Goal: Download file/media

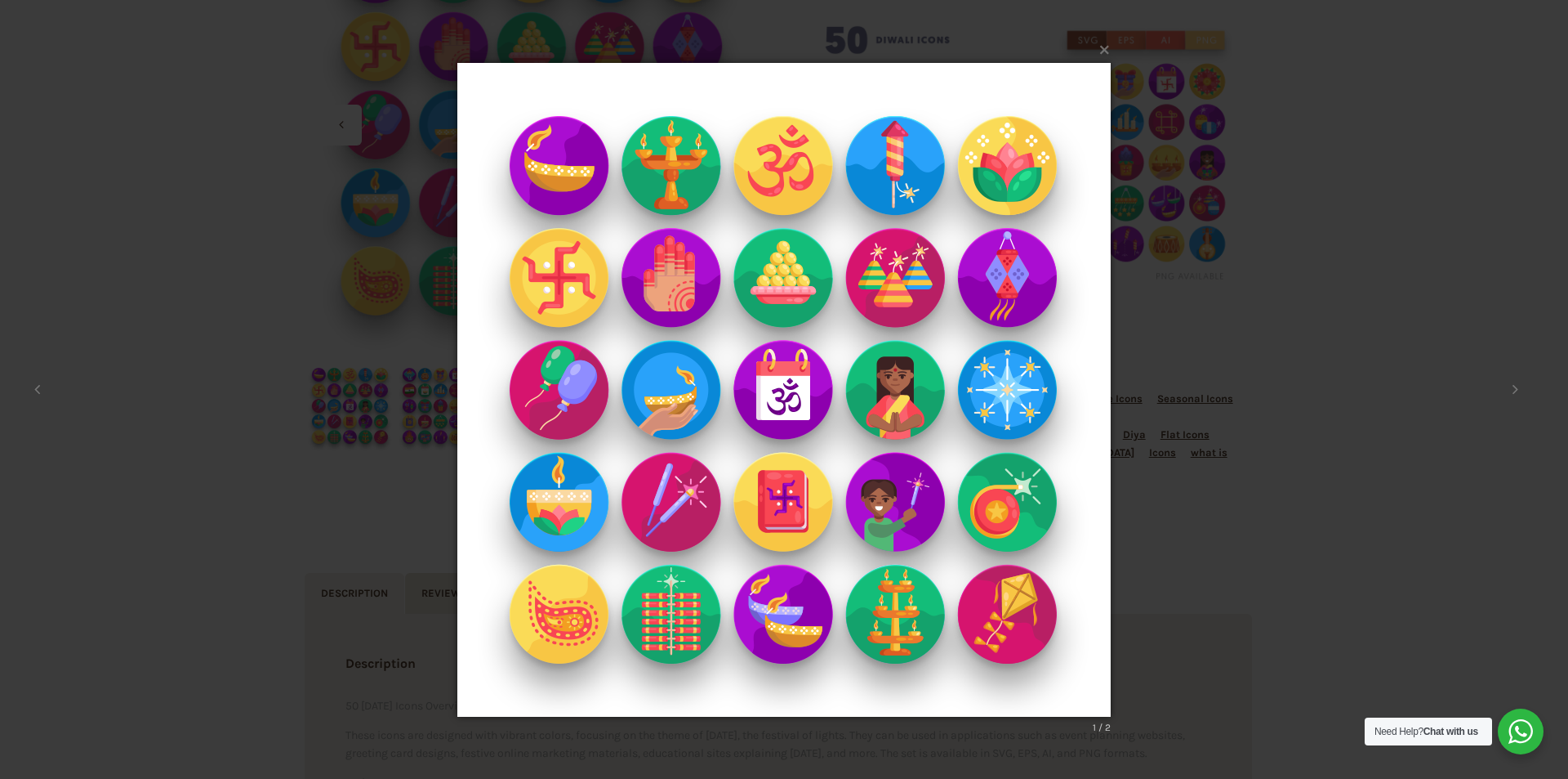
click at [572, 189] on img at bounding box center [784, 389] width 653 height 719
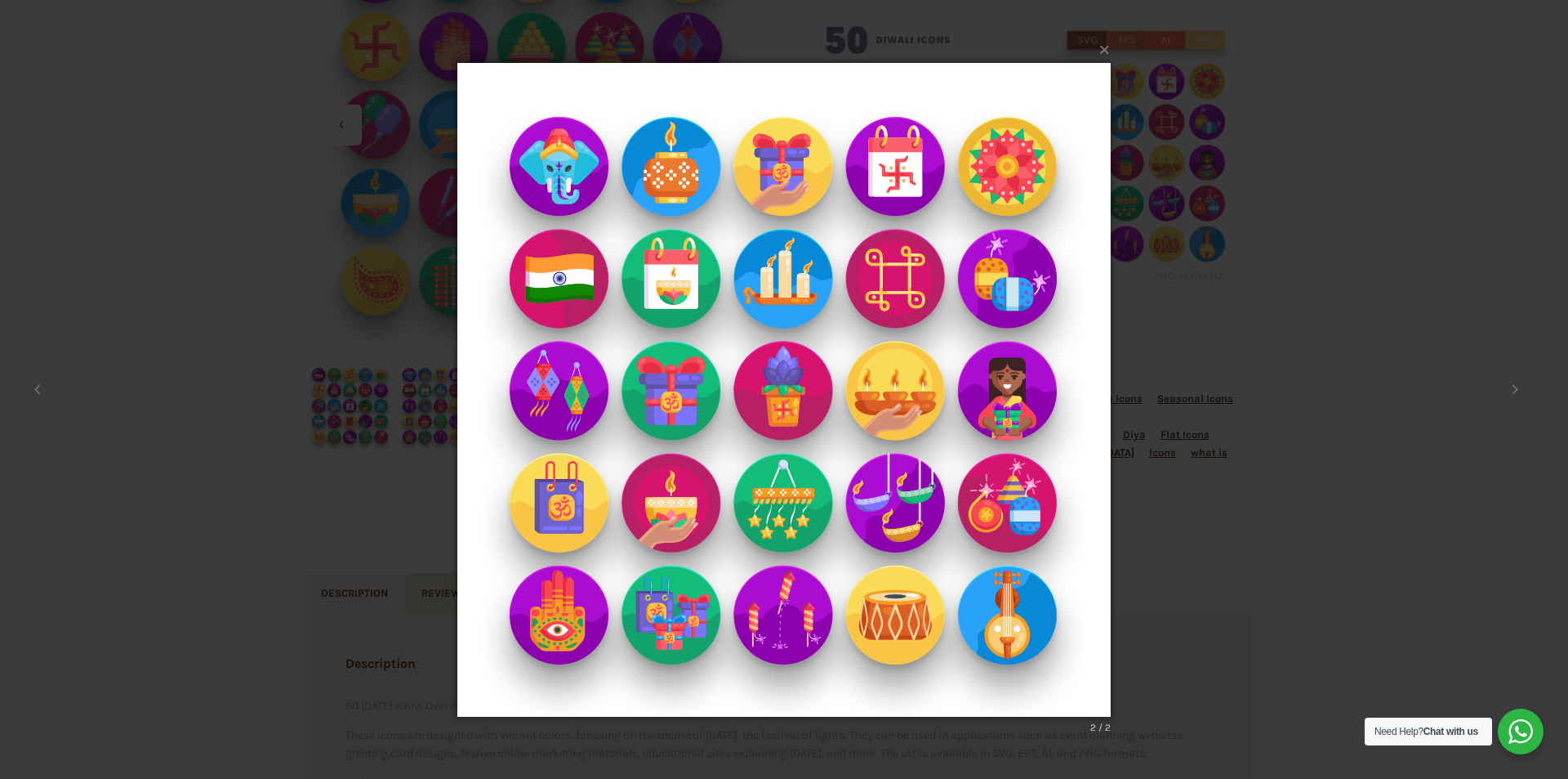
click at [572, 189] on img at bounding box center [784, 389] width 653 height 719
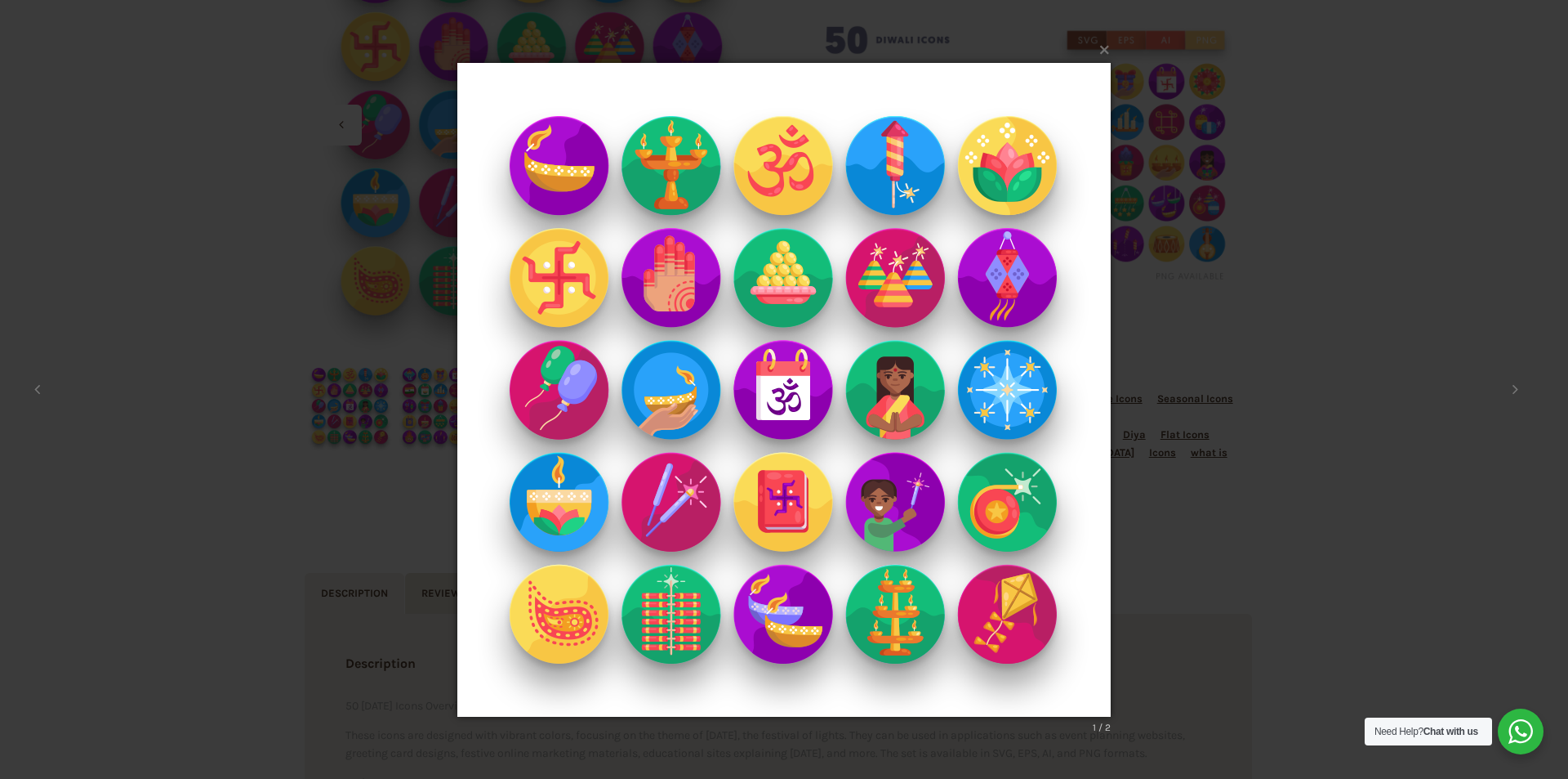
click at [572, 189] on img at bounding box center [784, 389] width 653 height 719
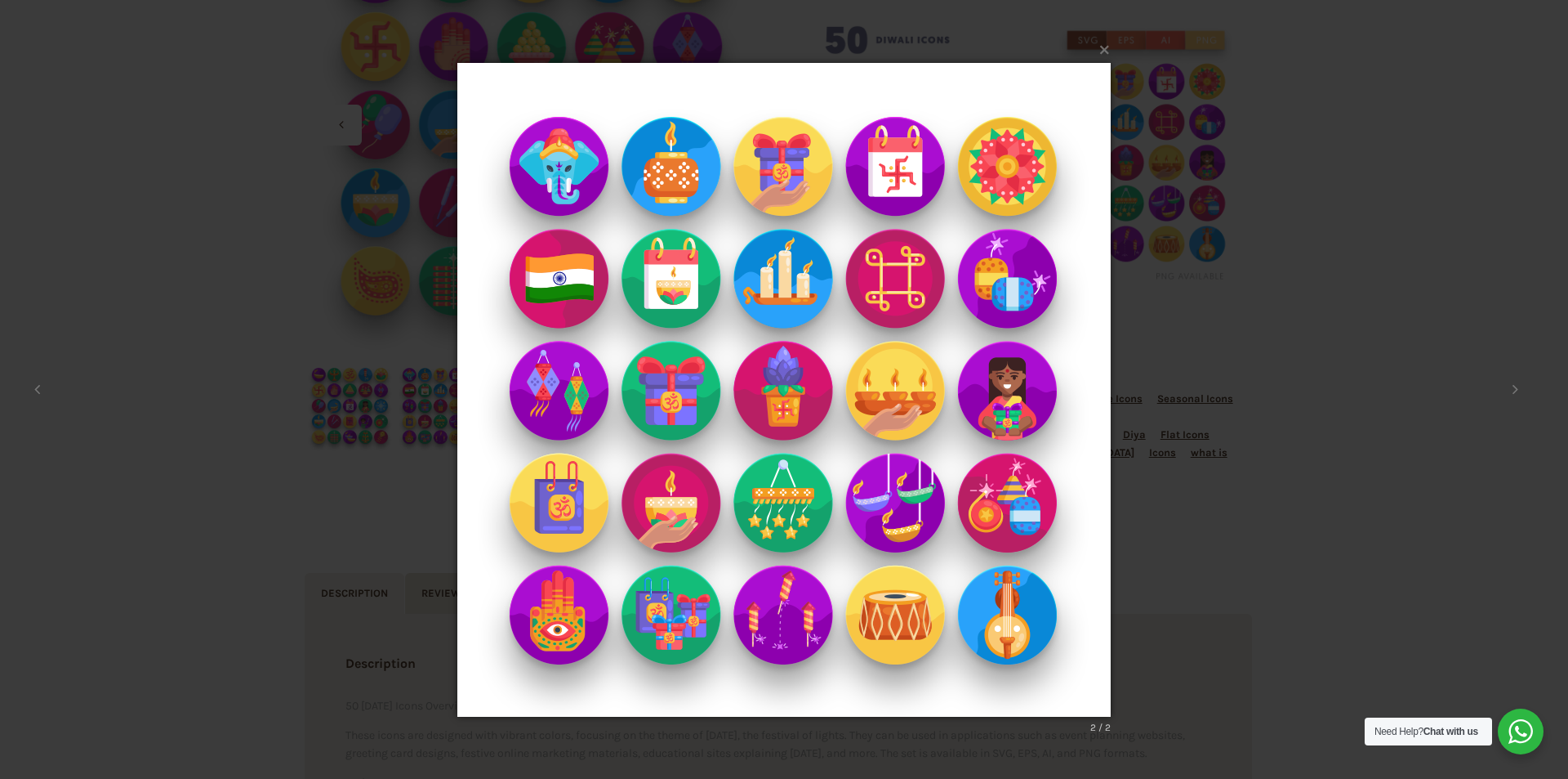
click at [572, 189] on img at bounding box center [784, 389] width 653 height 719
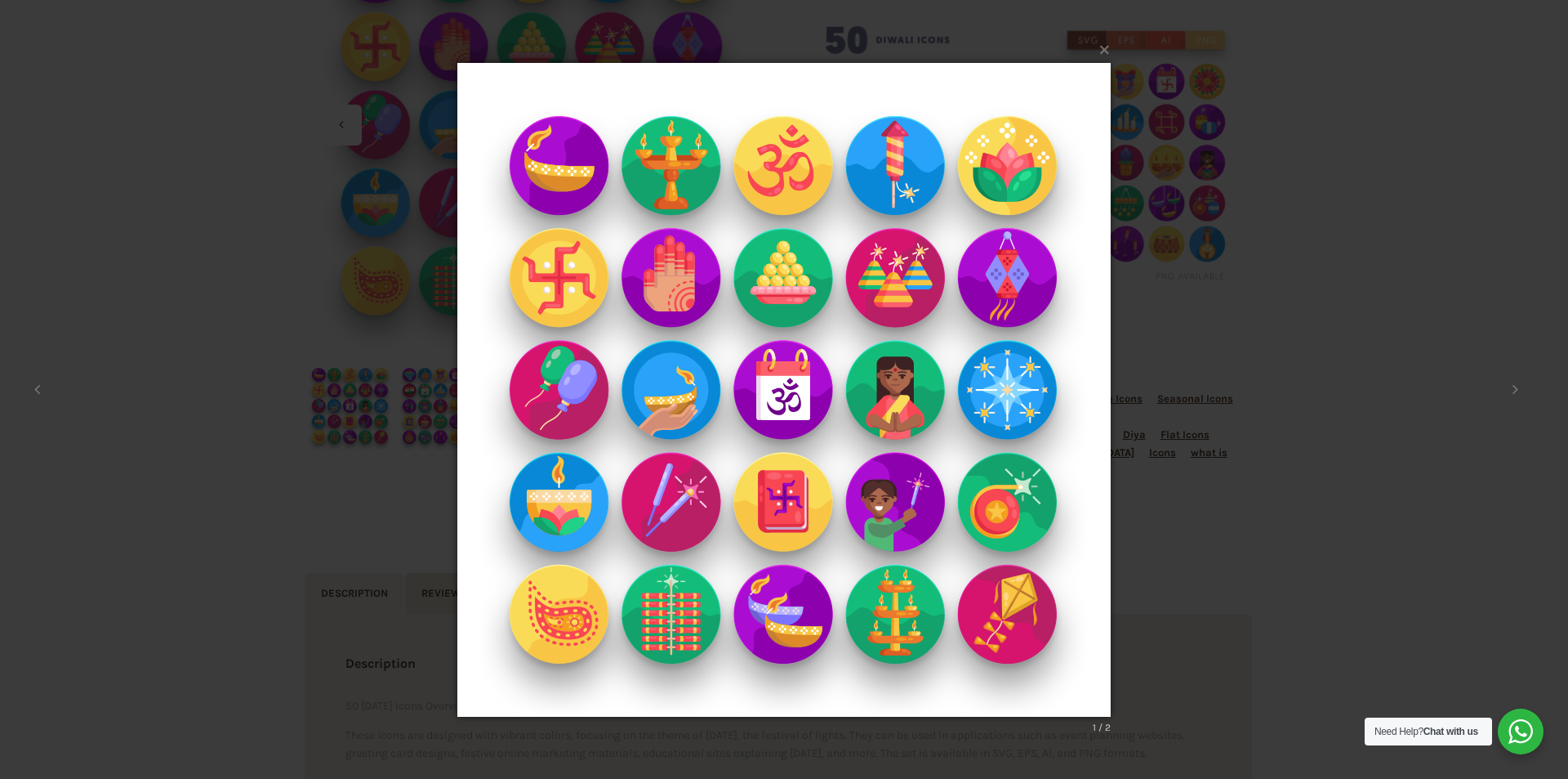
click at [572, 189] on img at bounding box center [784, 389] width 653 height 719
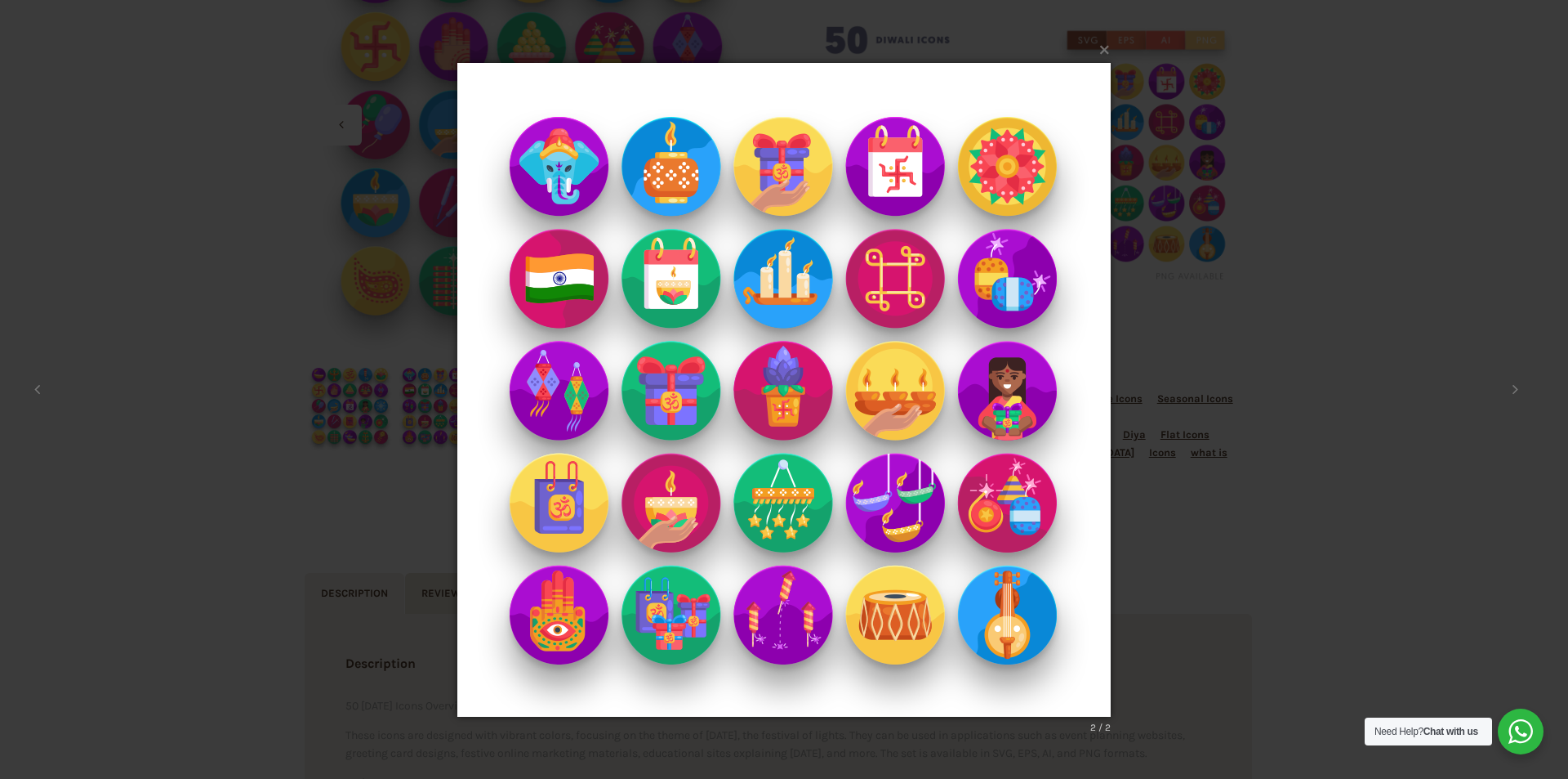
click at [572, 189] on img at bounding box center [784, 389] width 653 height 719
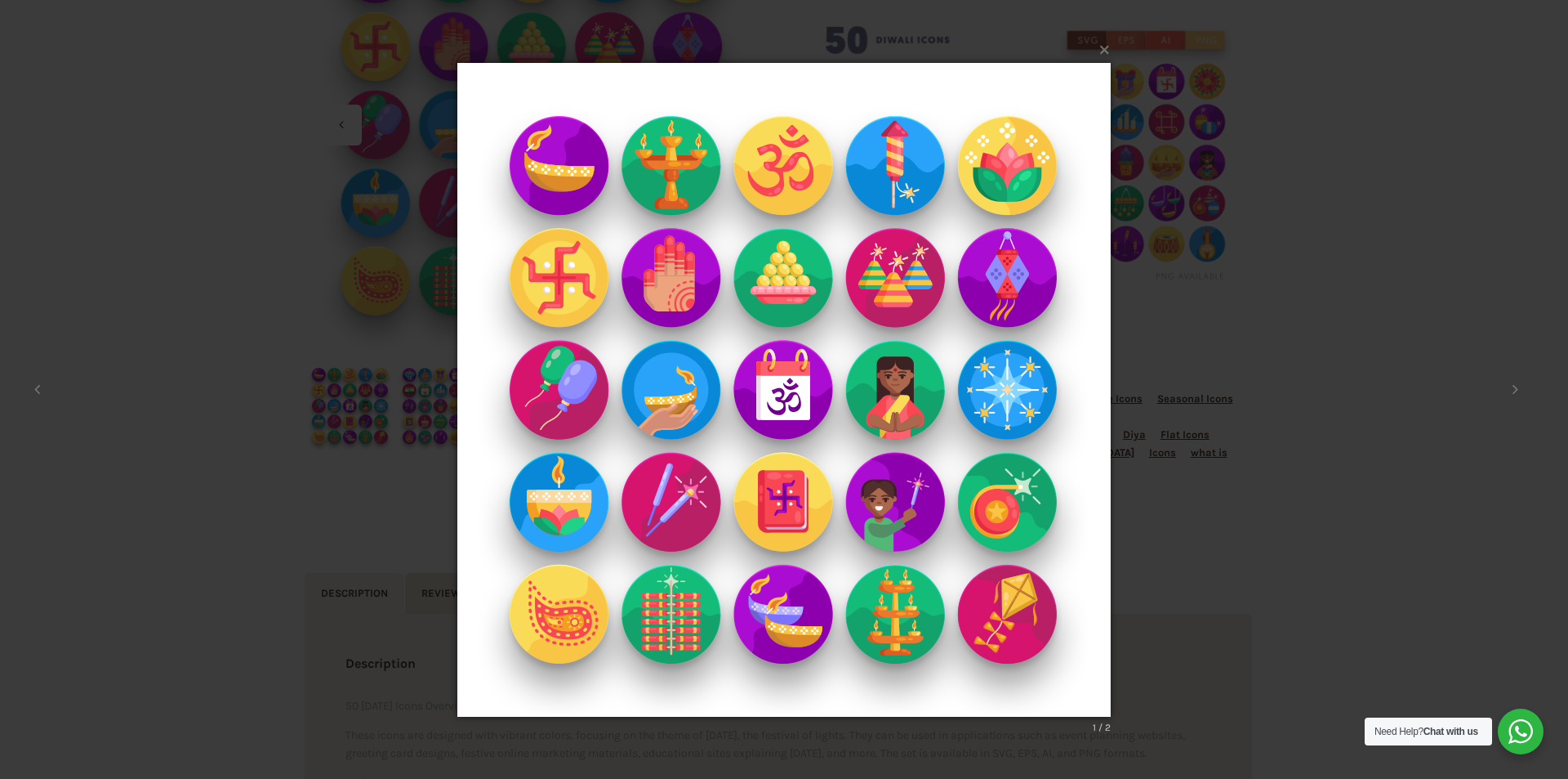
click at [572, 189] on img at bounding box center [784, 389] width 653 height 719
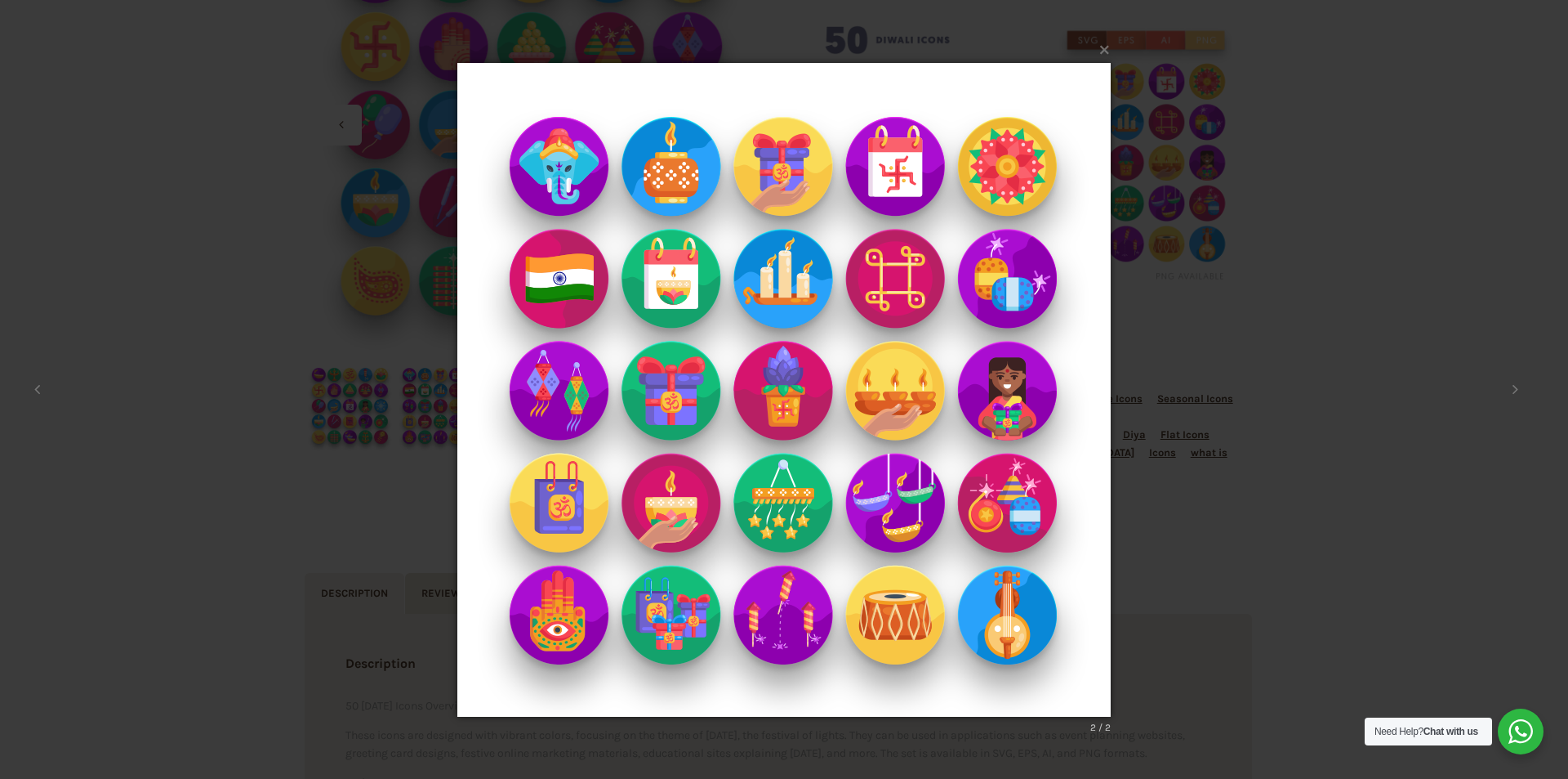
click at [572, 189] on img at bounding box center [784, 389] width 653 height 719
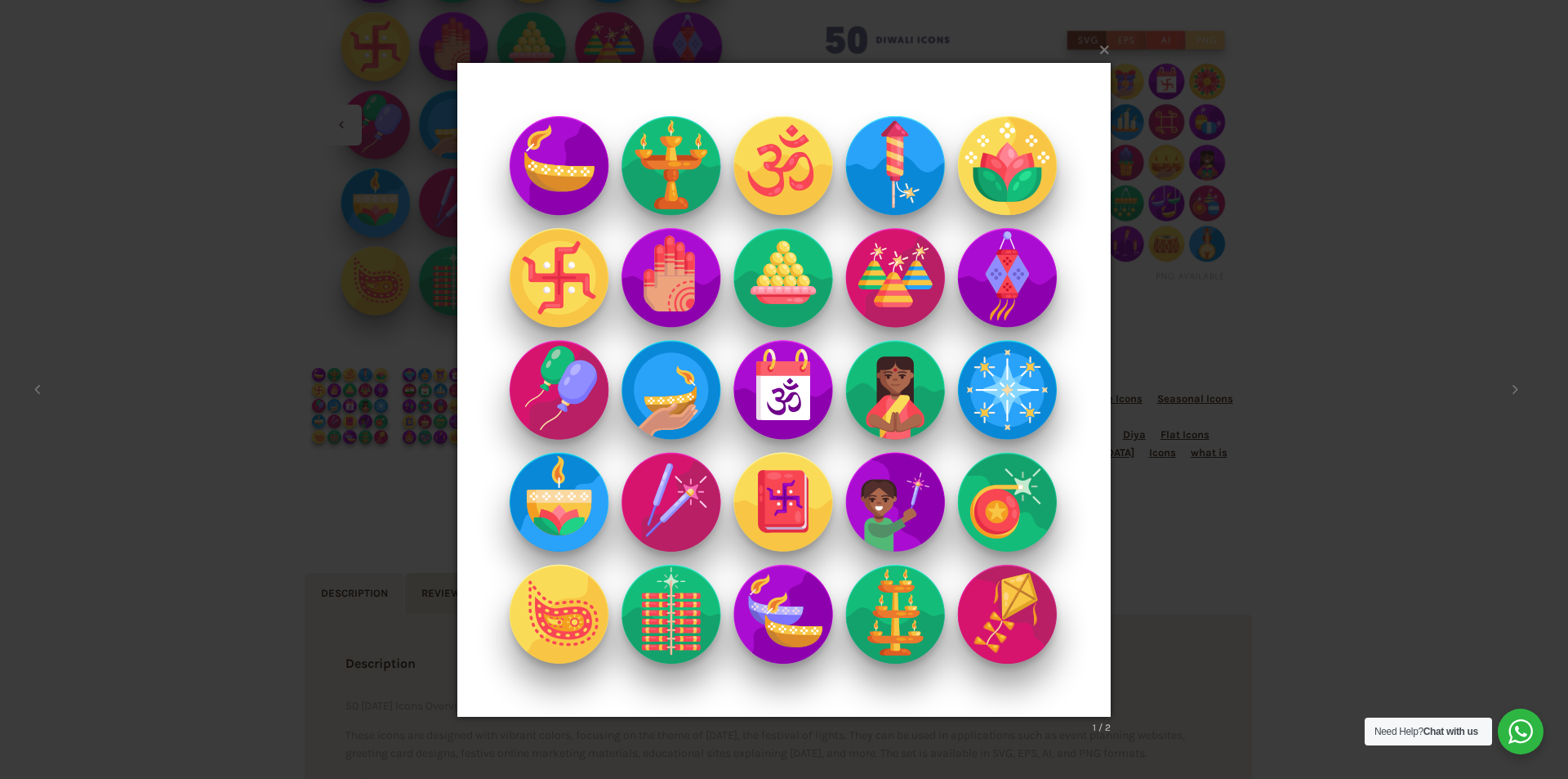
click at [572, 189] on img at bounding box center [784, 389] width 653 height 719
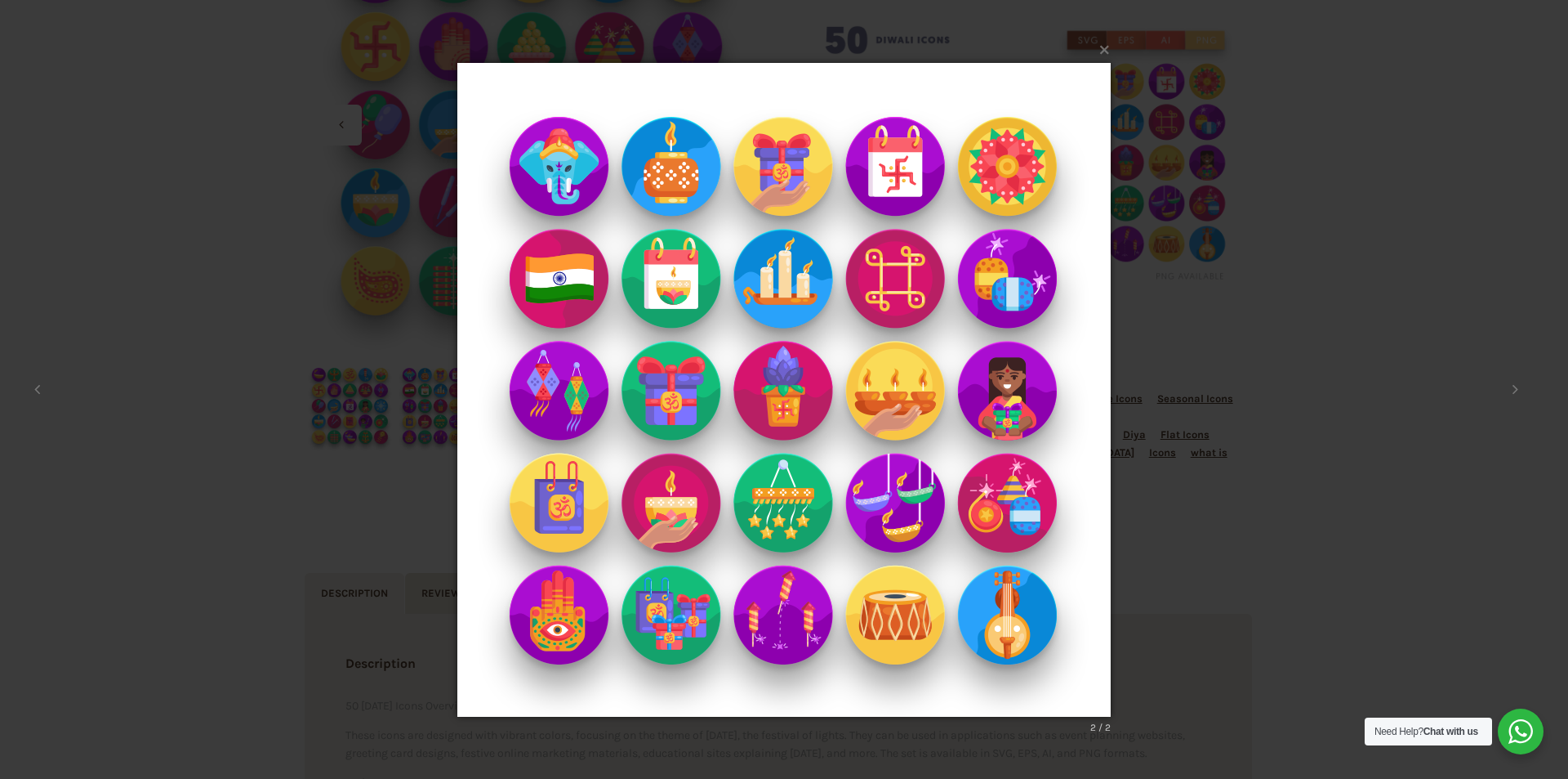
click at [572, 189] on img at bounding box center [784, 389] width 653 height 719
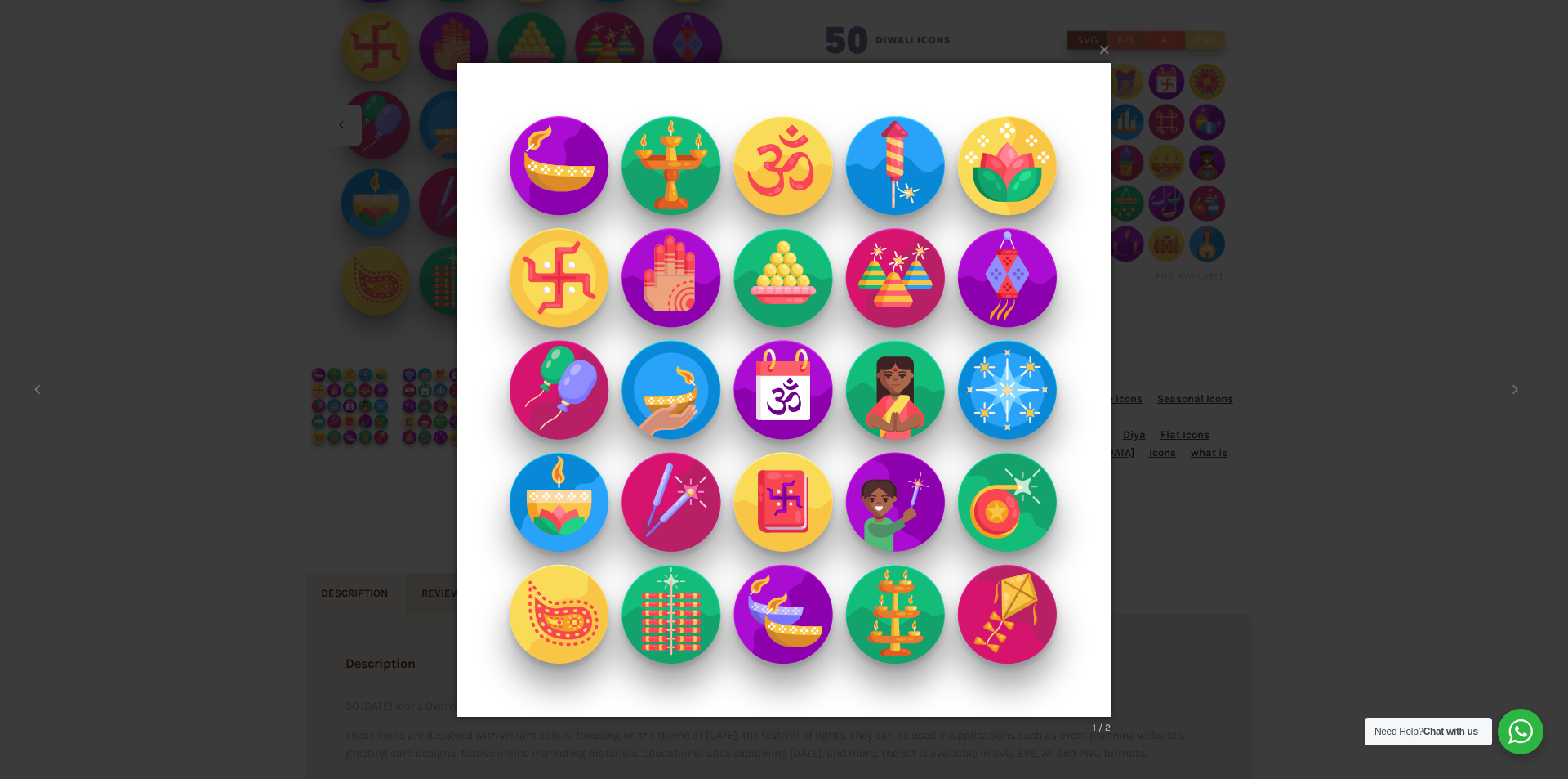
click at [572, 189] on img at bounding box center [784, 389] width 653 height 719
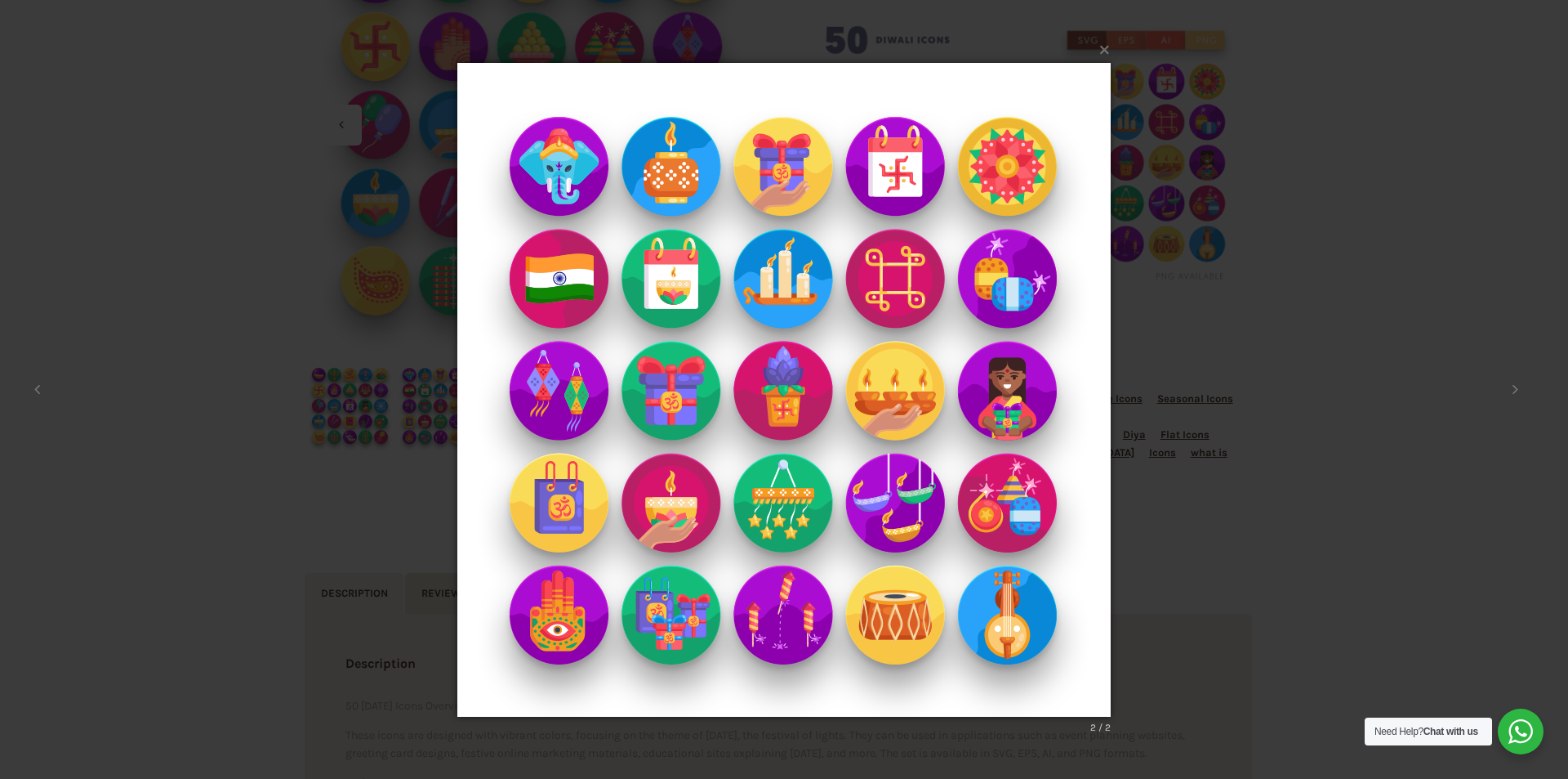
click at [572, 189] on img at bounding box center [784, 389] width 653 height 719
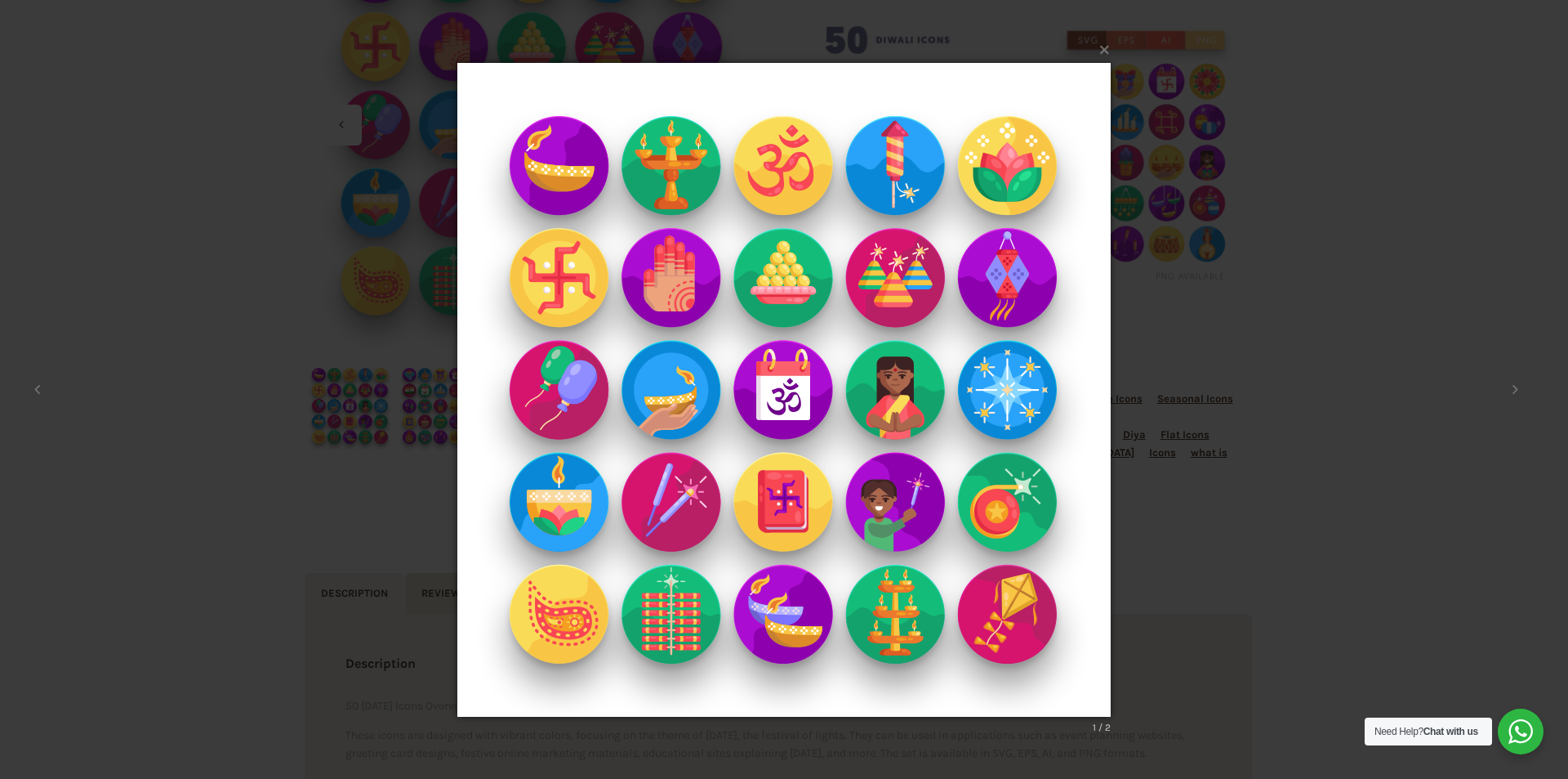
click at [572, 189] on img at bounding box center [784, 389] width 653 height 719
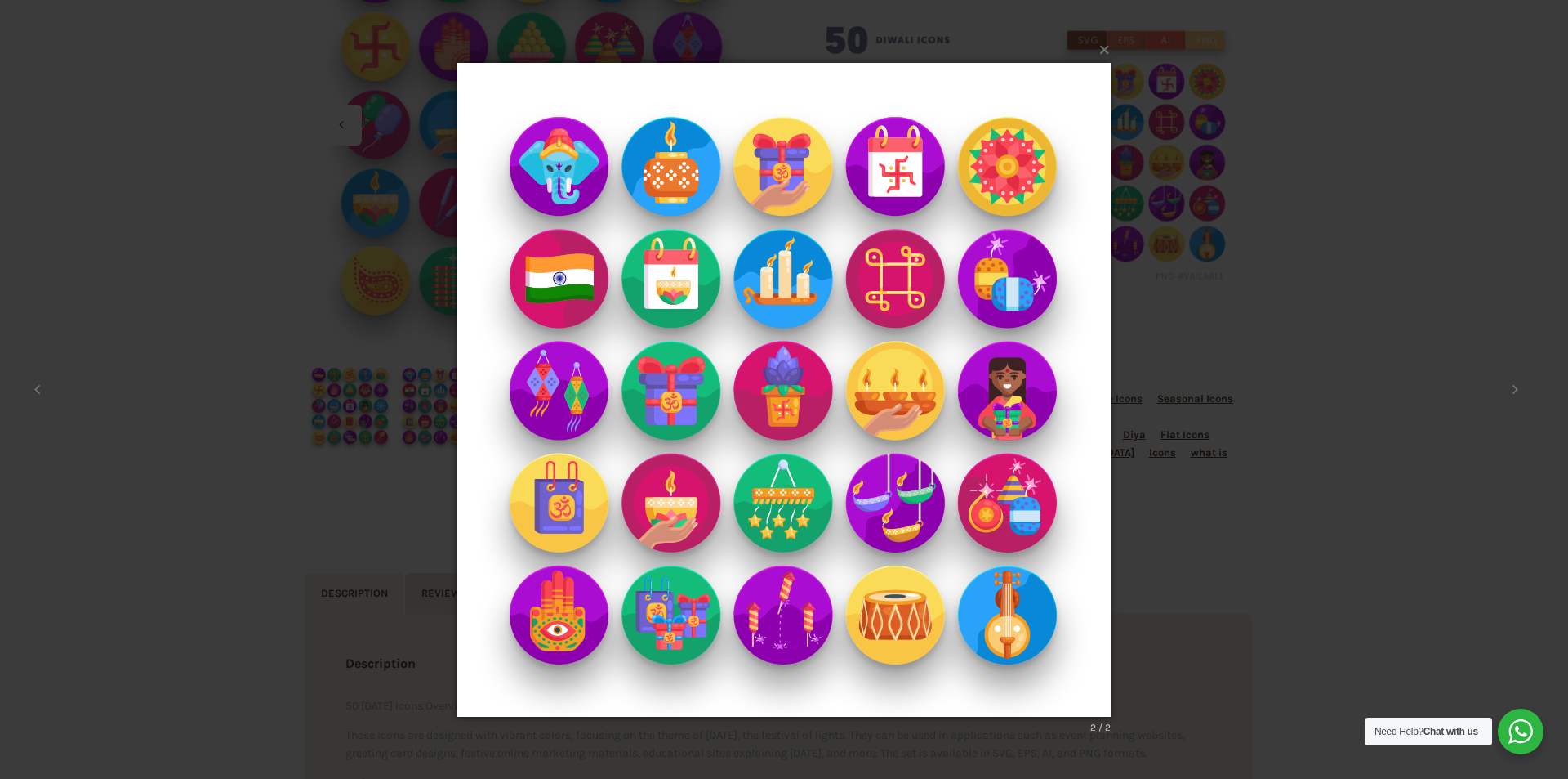
click at [572, 189] on img at bounding box center [784, 389] width 653 height 719
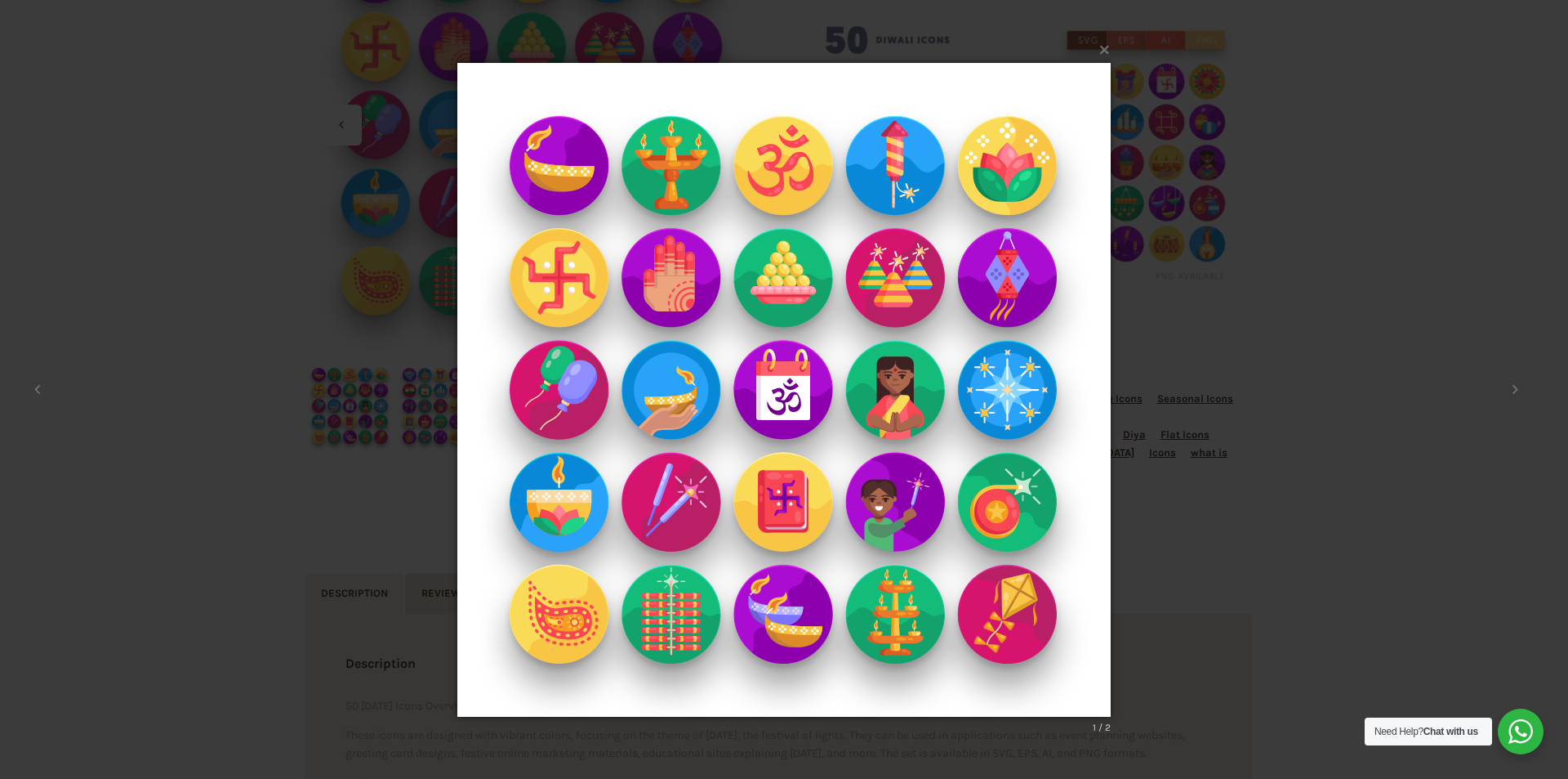
click at [572, 189] on img at bounding box center [784, 389] width 653 height 719
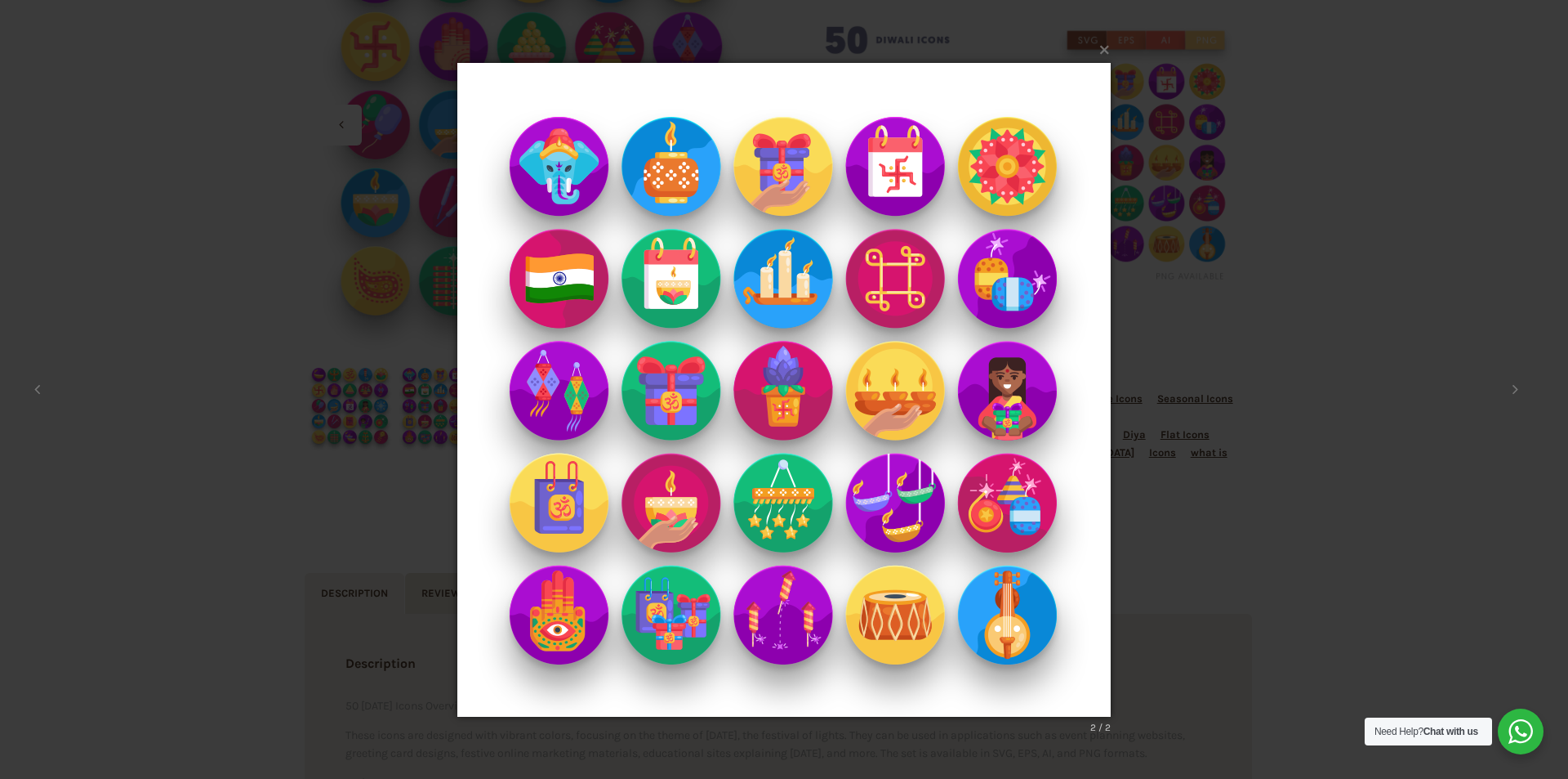
click at [572, 189] on img at bounding box center [784, 389] width 653 height 719
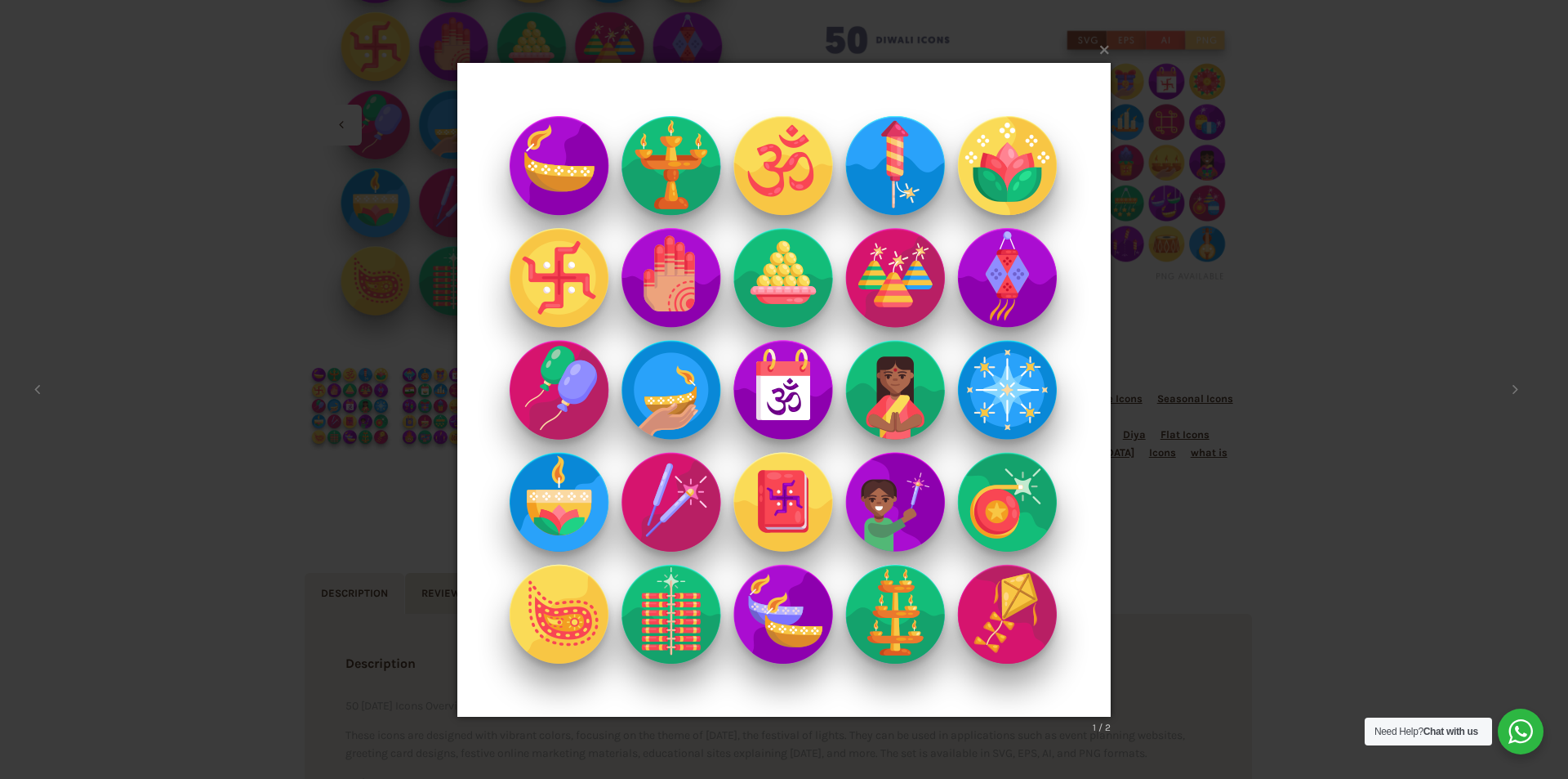
click at [572, 189] on img at bounding box center [784, 389] width 653 height 719
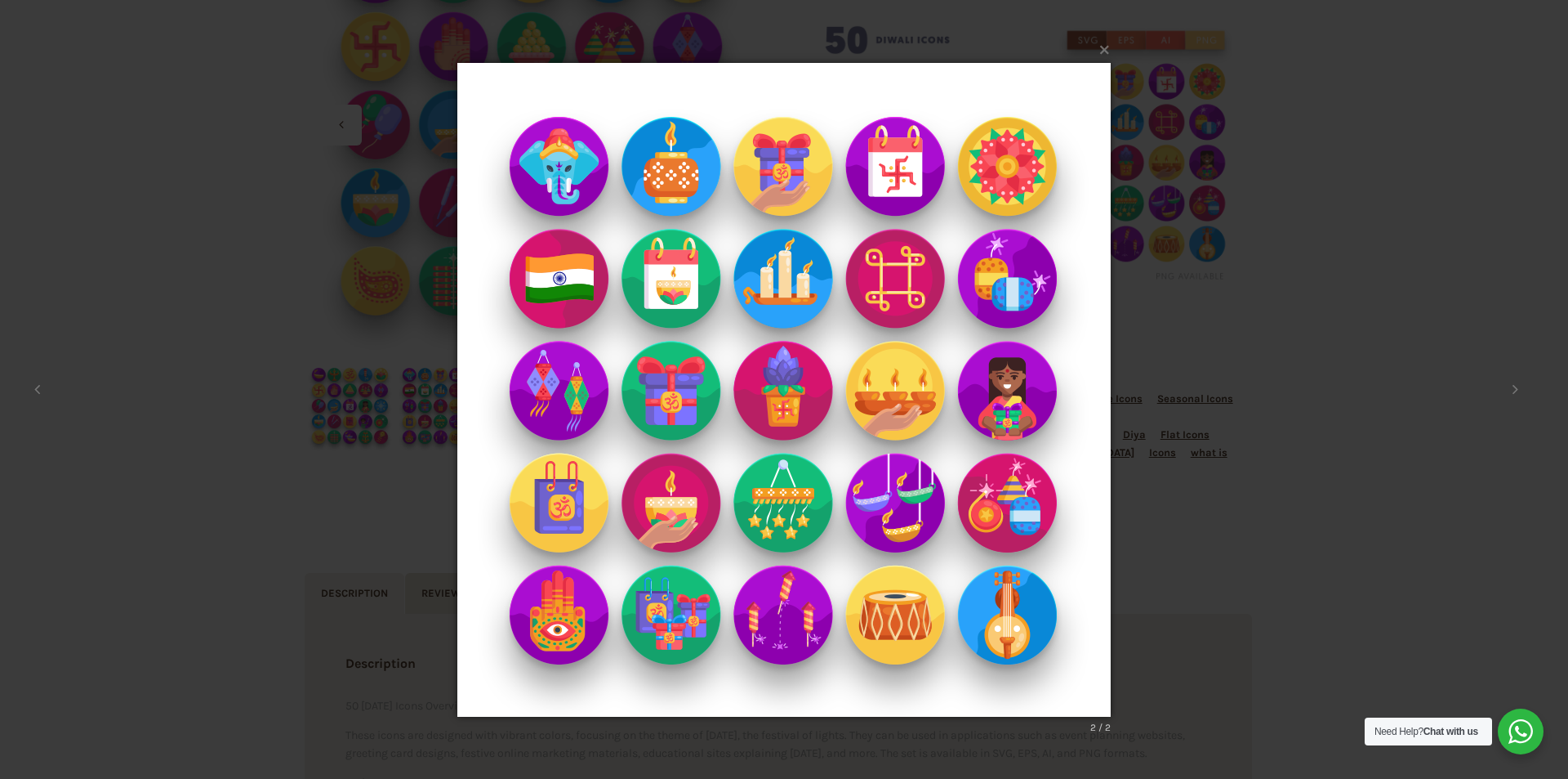
click at [572, 189] on img at bounding box center [784, 389] width 653 height 719
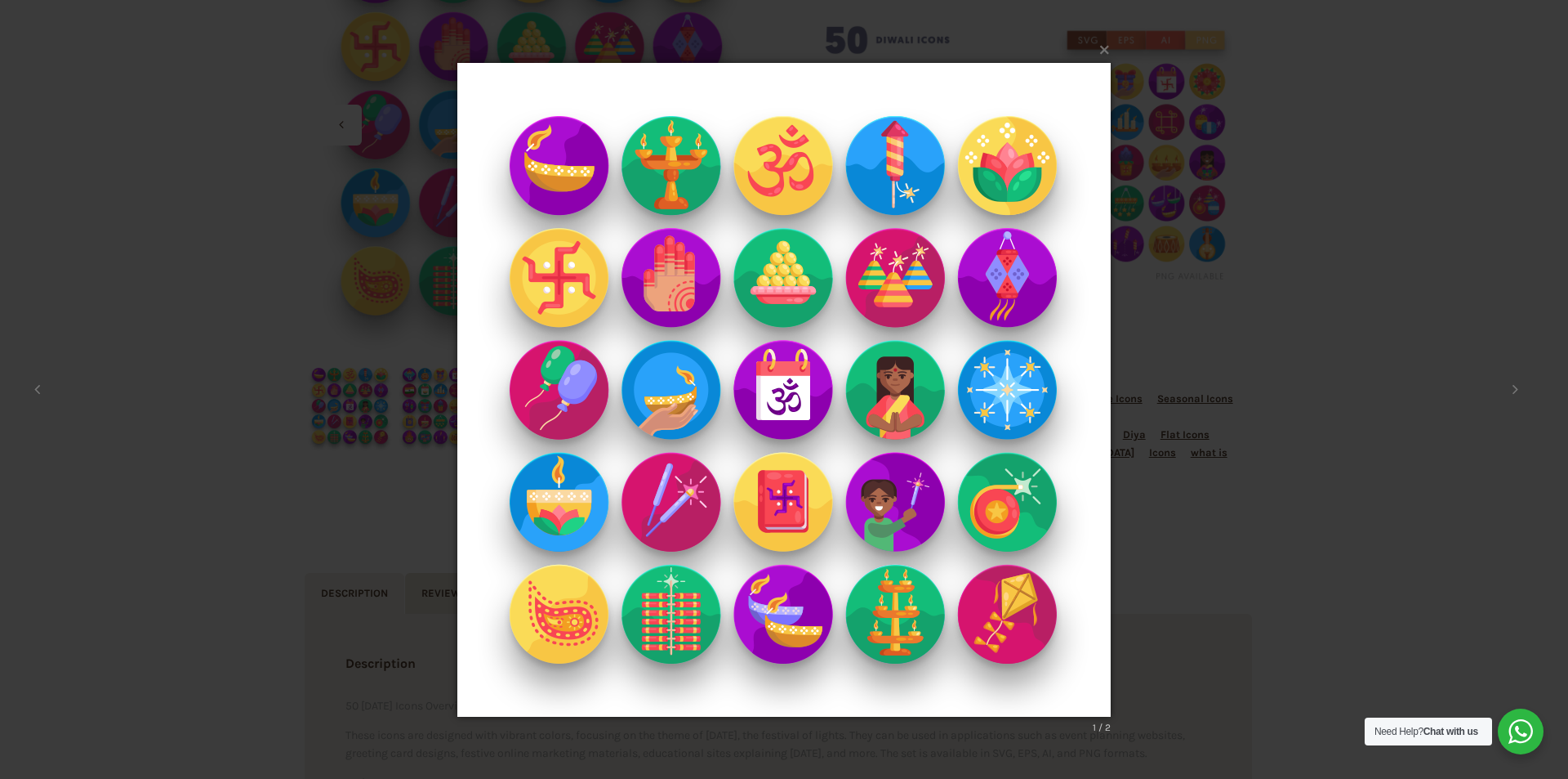
click at [668, 308] on img at bounding box center [784, 389] width 653 height 719
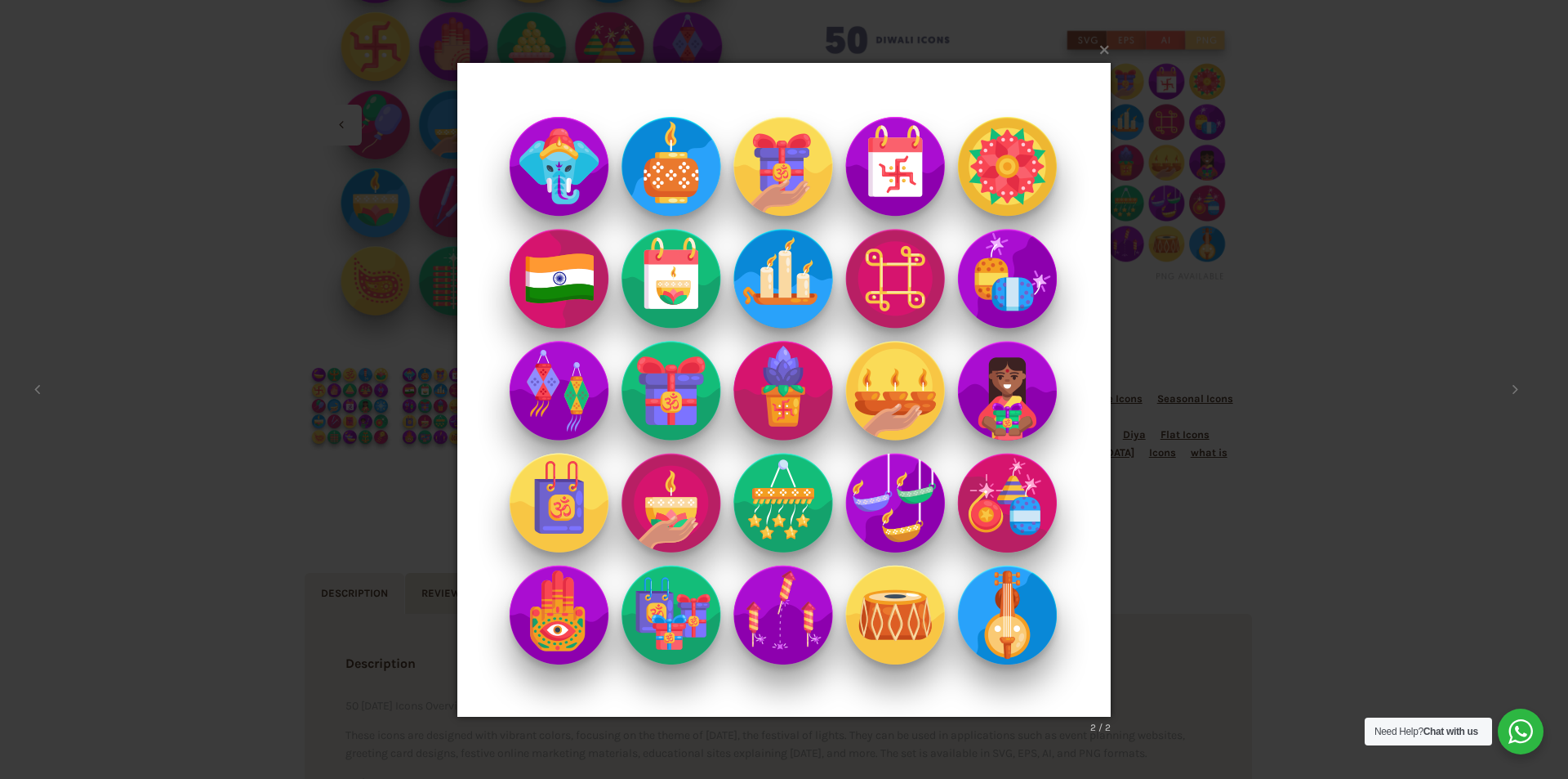
click at [668, 308] on img at bounding box center [784, 389] width 653 height 719
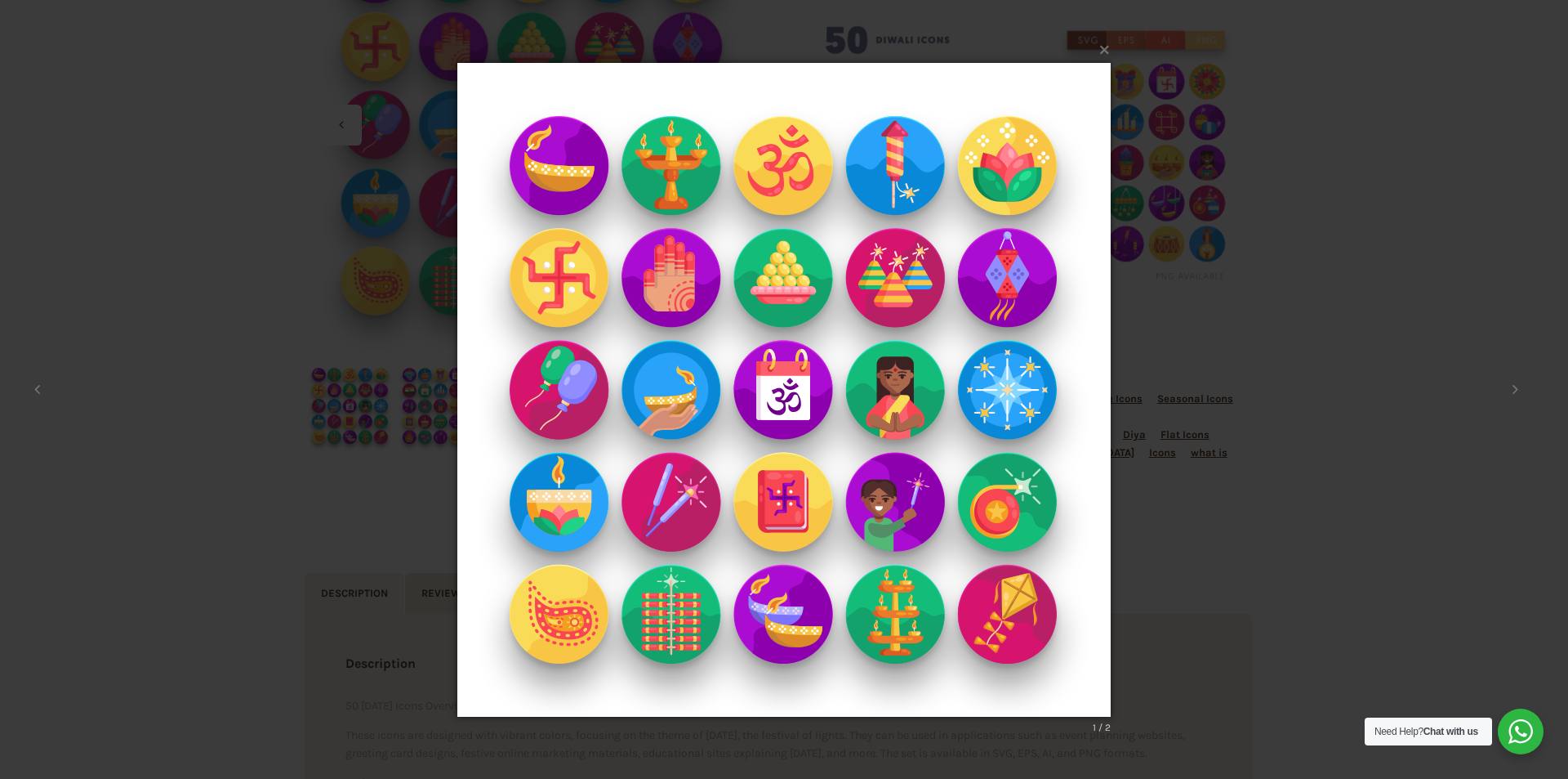
click at [668, 308] on img at bounding box center [784, 389] width 653 height 719
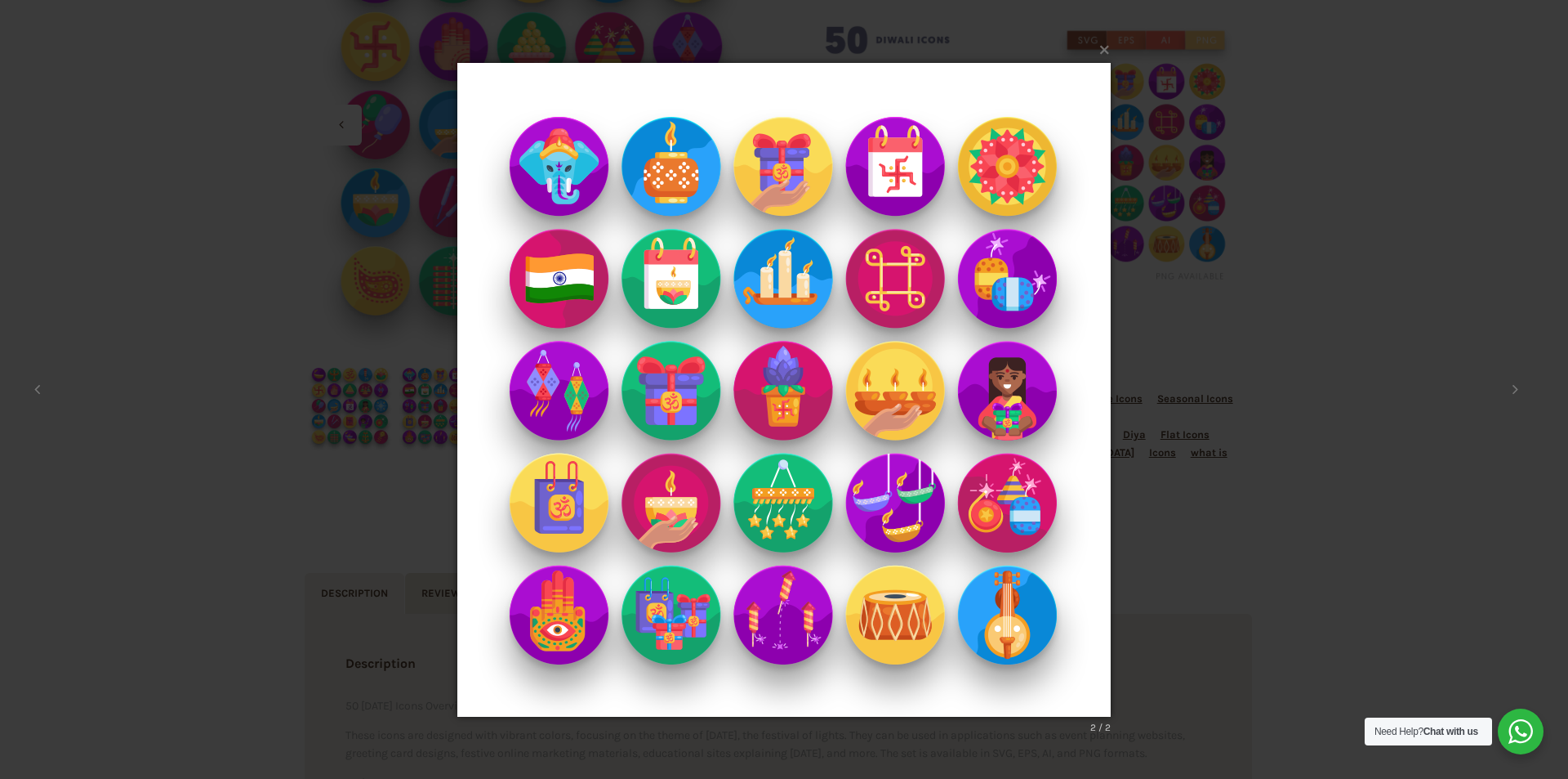
click at [668, 308] on img at bounding box center [784, 389] width 653 height 719
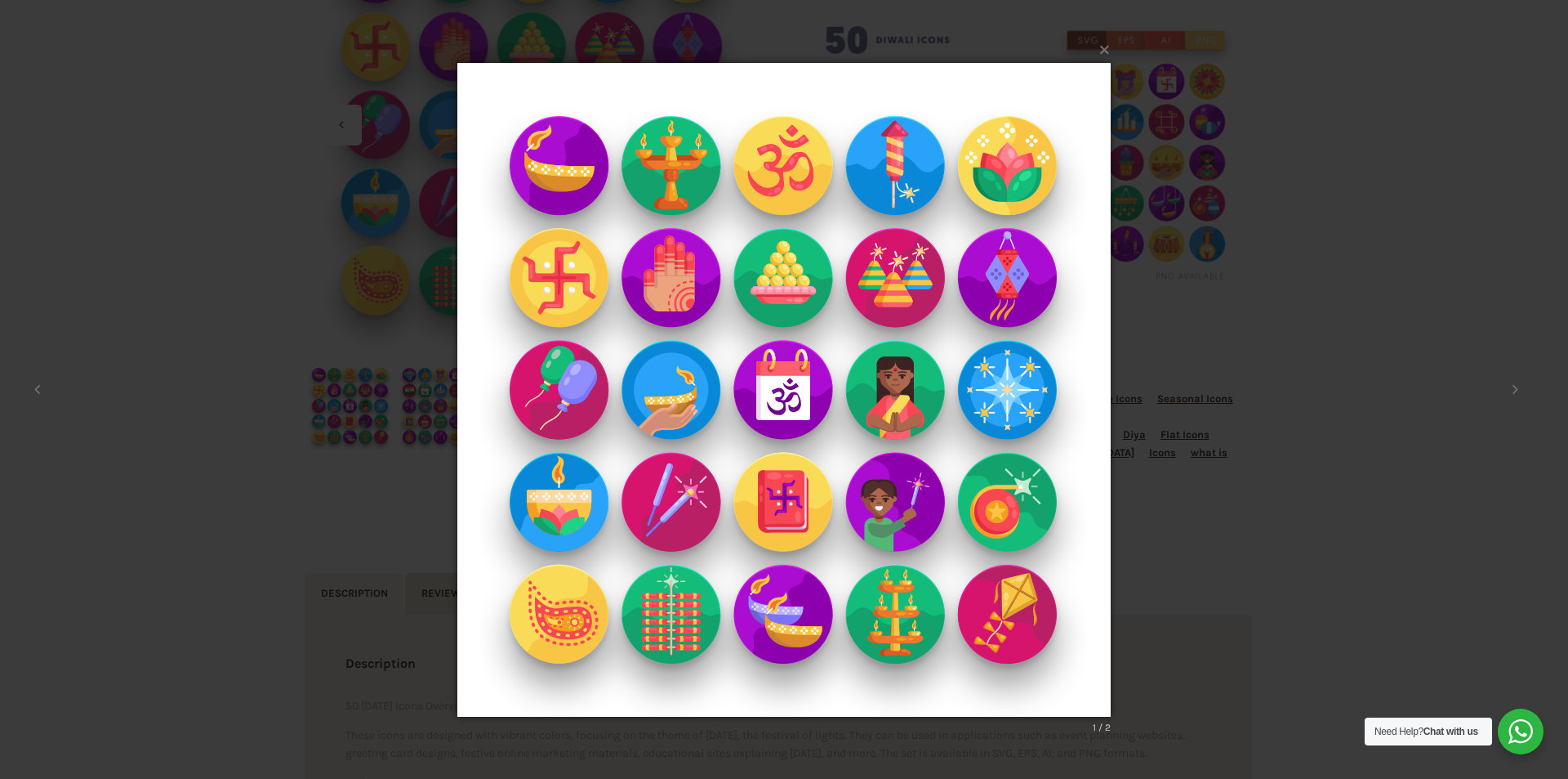
click at [668, 308] on img at bounding box center [784, 389] width 653 height 719
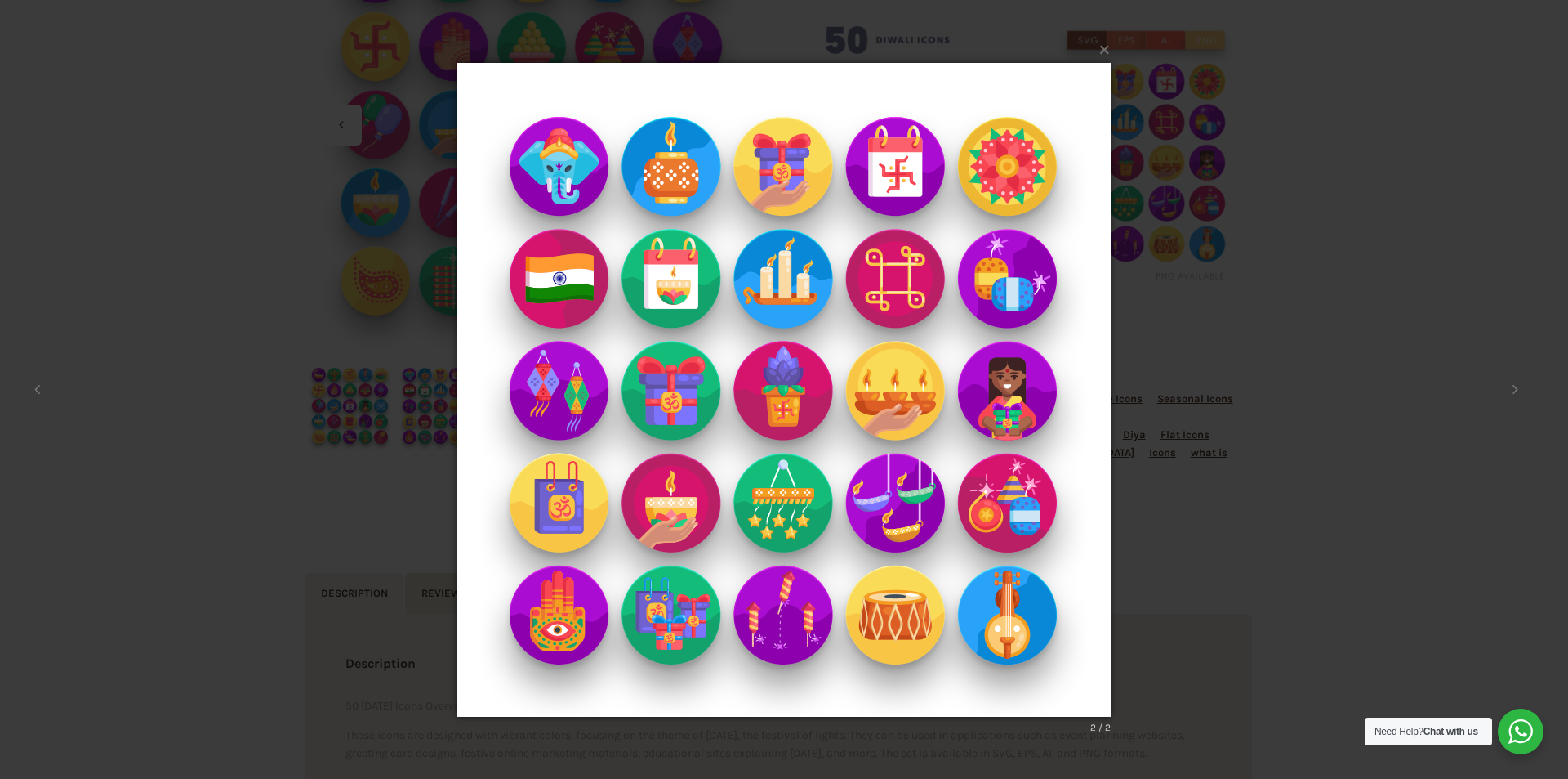
click at [668, 308] on img at bounding box center [784, 389] width 653 height 719
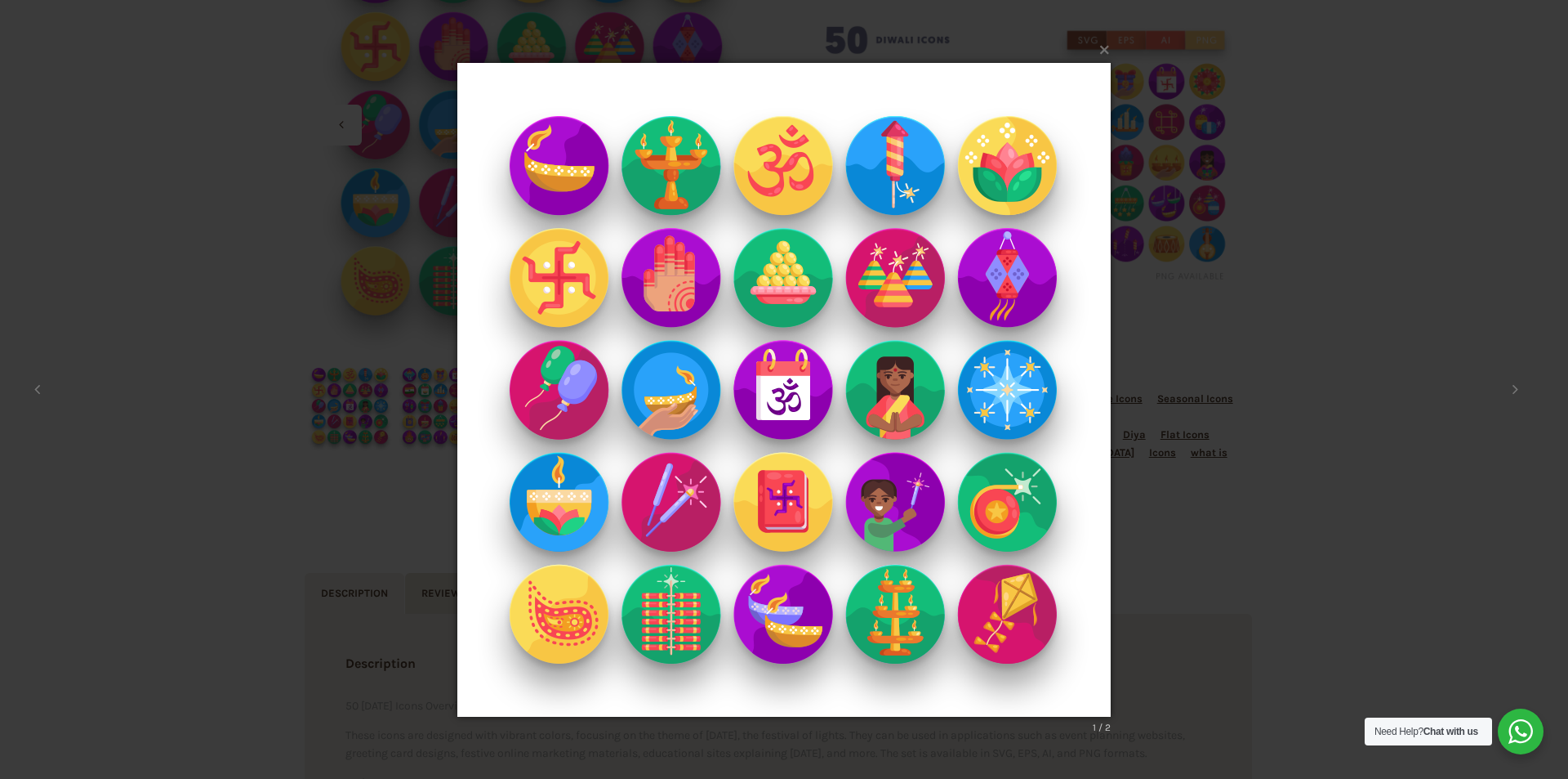
click at [668, 308] on img at bounding box center [784, 389] width 653 height 719
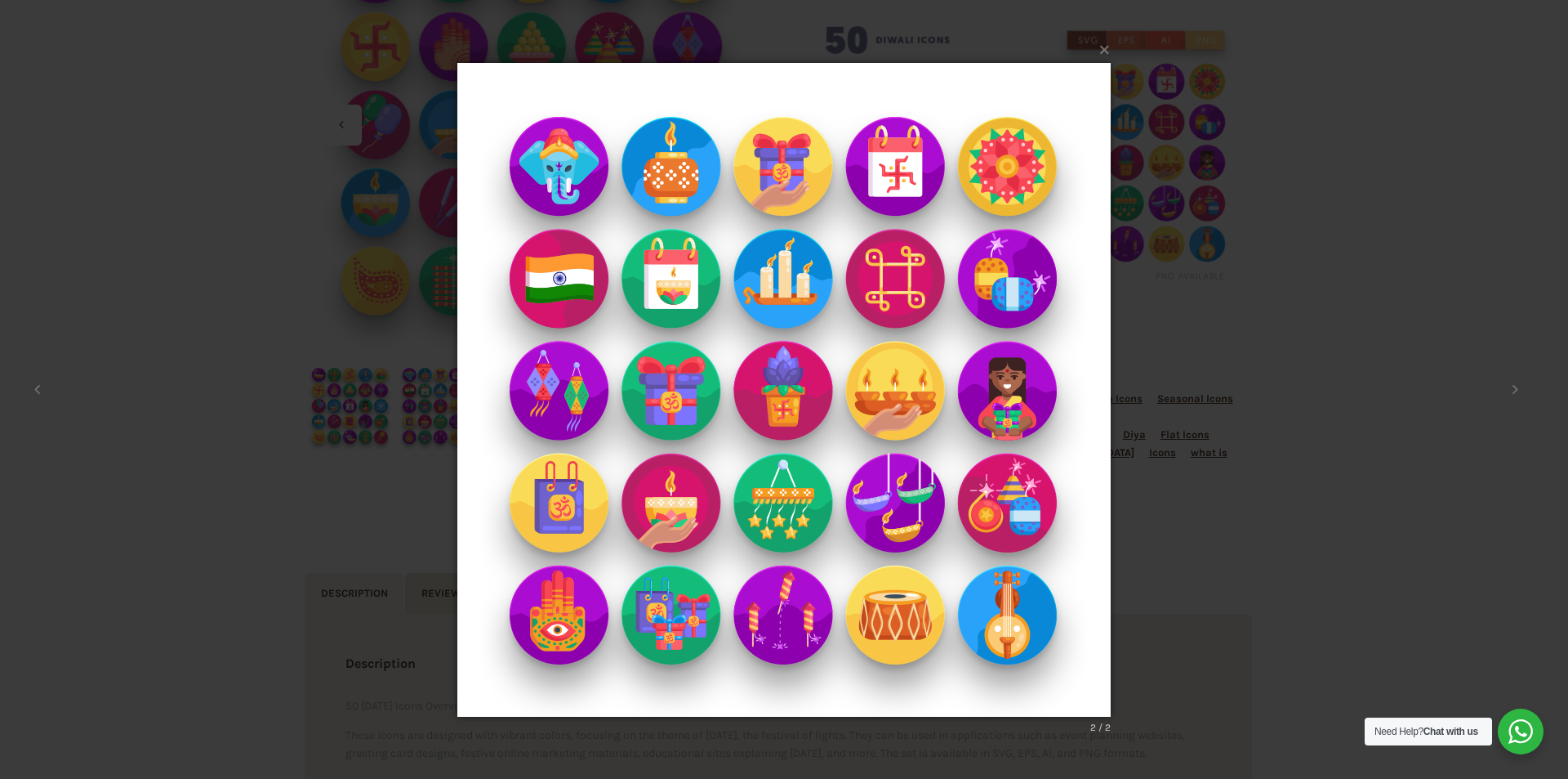
click at [668, 308] on img at bounding box center [784, 389] width 653 height 719
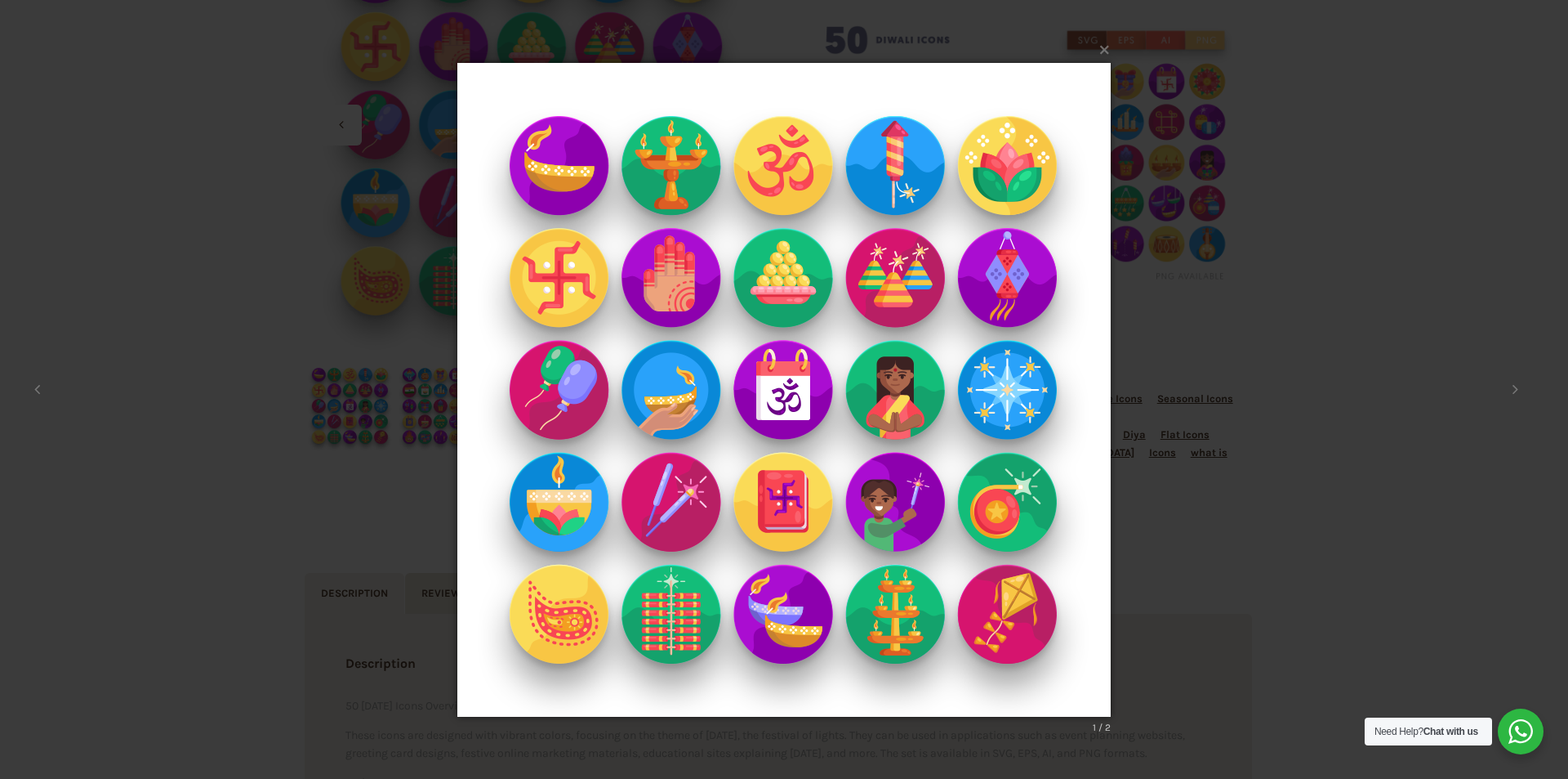
click at [668, 308] on img at bounding box center [784, 389] width 653 height 719
